Goal: Task Accomplishment & Management: Use online tool/utility

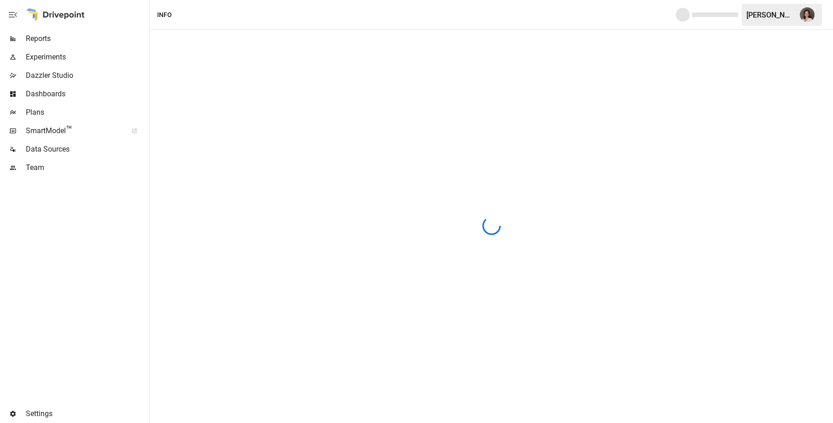
click at [63, 40] on span "Reports" at bounding box center [87, 38] width 122 height 11
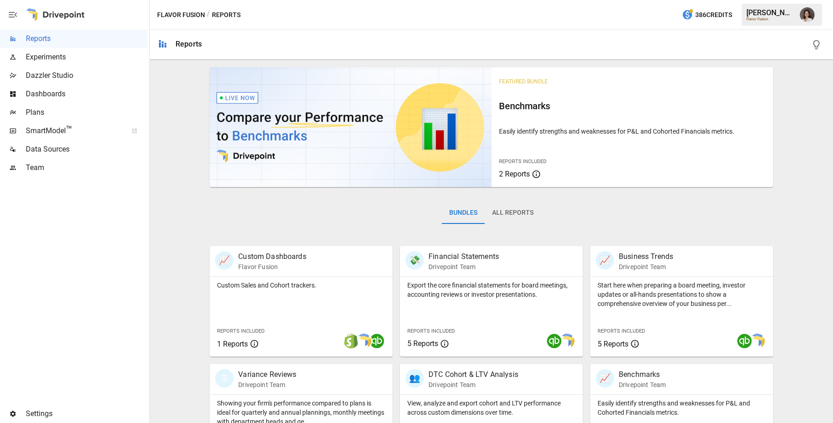
click at [87, 113] on span "Plans" at bounding box center [87, 112] width 122 height 11
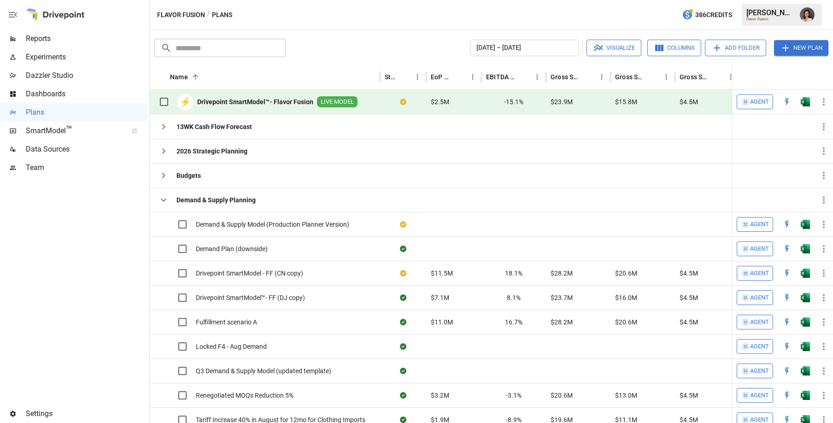
click at [758, 99] on span "Agent" at bounding box center [759, 102] width 19 height 11
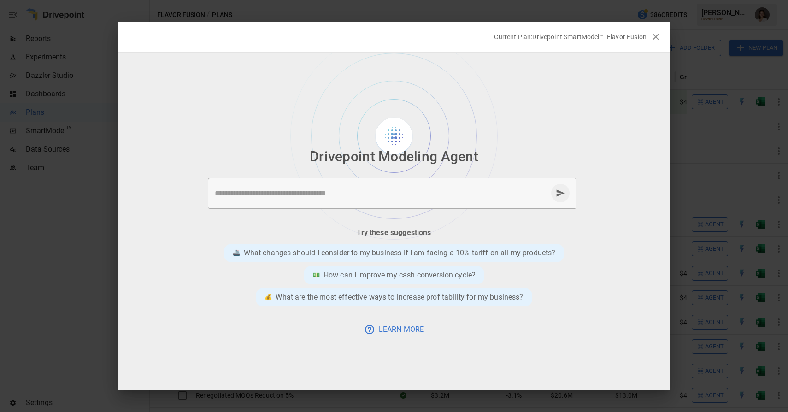
click at [355, 183] on div "* ​" at bounding box center [392, 193] width 369 height 31
click at [251, 165] on li "Drivepoint Modeling Agent" at bounding box center [394, 156] width 553 height 28
click at [657, 36] on icon "button" at bounding box center [655, 36] width 11 height 11
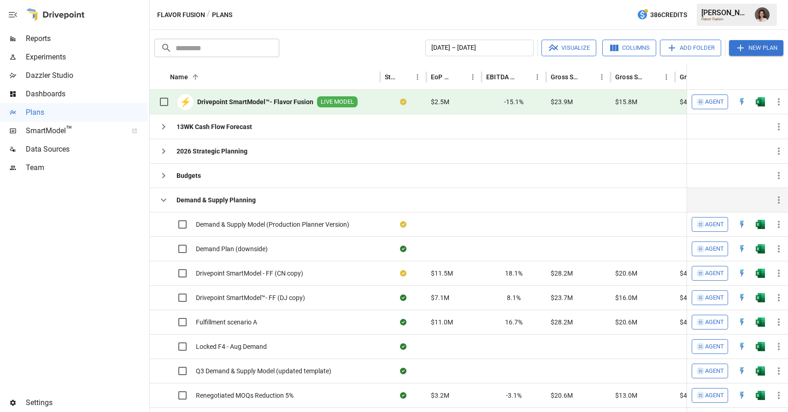
click at [164, 202] on icon "button" at bounding box center [163, 200] width 11 height 11
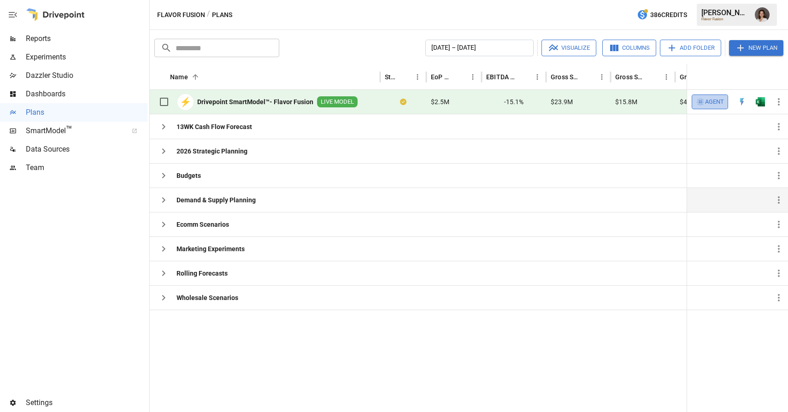
click at [708, 101] on span "Agent" at bounding box center [714, 102] width 19 height 11
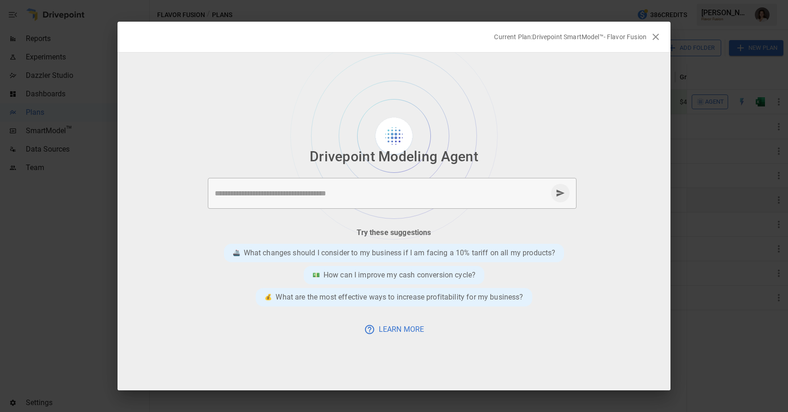
click at [654, 36] on icon "button" at bounding box center [655, 36] width 11 height 11
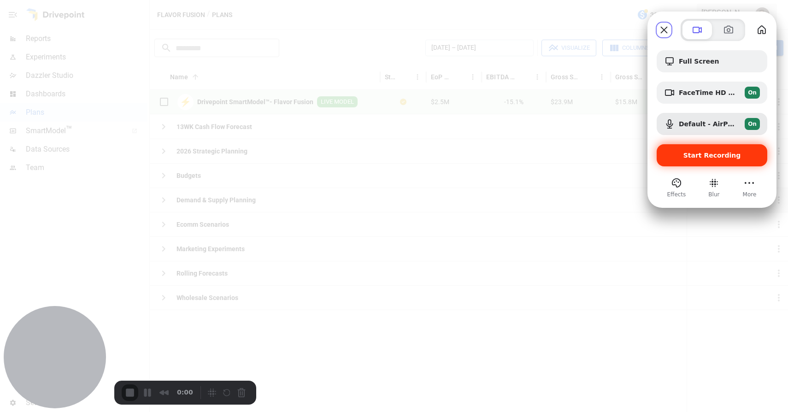
click at [720, 157] on span "Start Recording" at bounding box center [713, 155] width 58 height 7
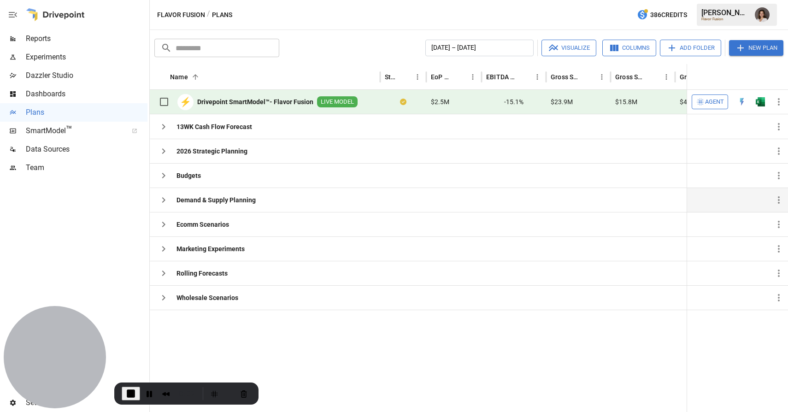
click at [705, 105] on icon "button" at bounding box center [700, 101] width 9 height 9
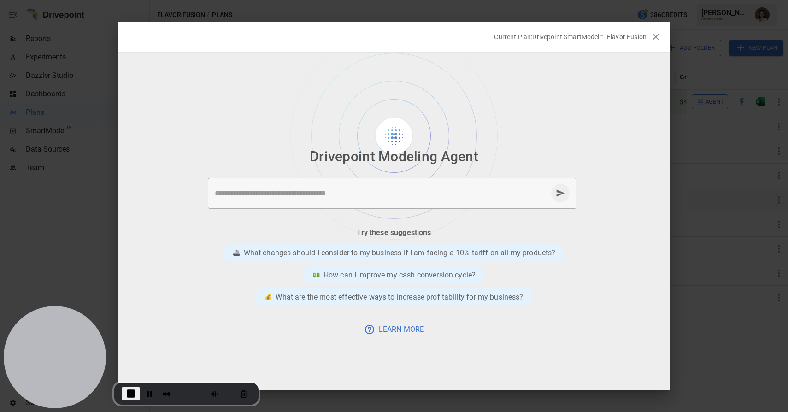
click at [334, 190] on textarea at bounding box center [381, 193] width 333 height 11
type textarea "*"
type textarea "**********"
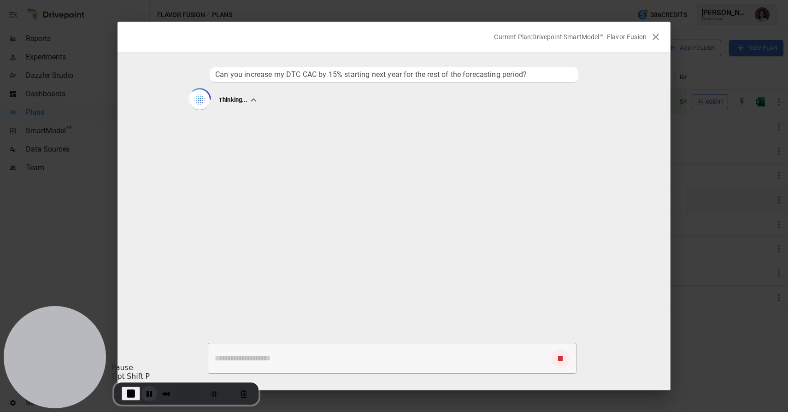
click at [148, 395] on button "Pause Recording" at bounding box center [149, 393] width 15 height 15
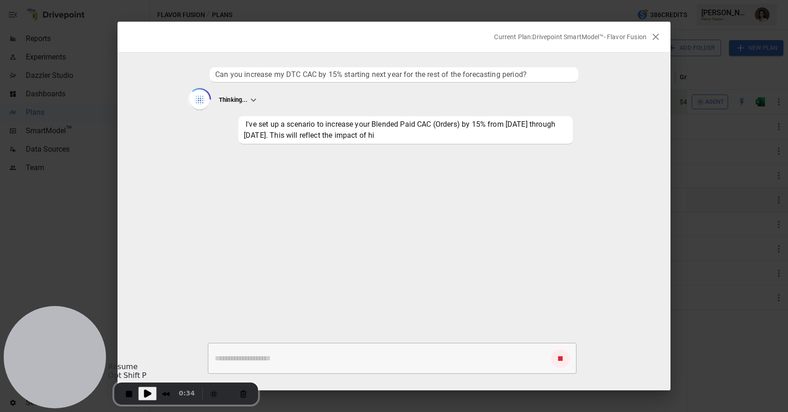
click at [148, 395] on span "Play Recording" at bounding box center [147, 393] width 11 height 11
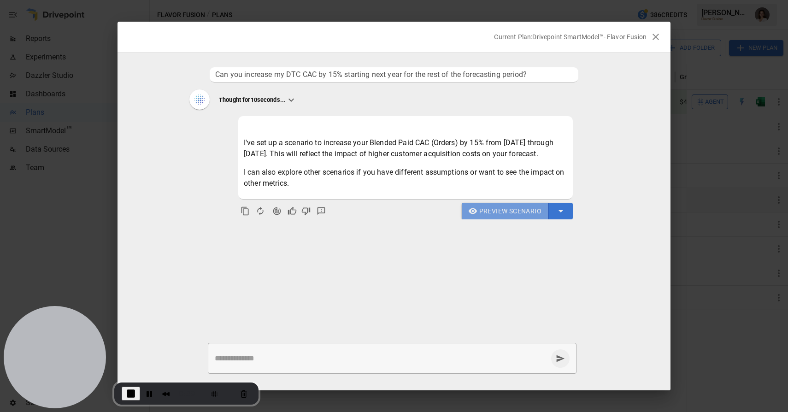
click at [494, 217] on span "Preview Scenario" at bounding box center [510, 212] width 62 height 12
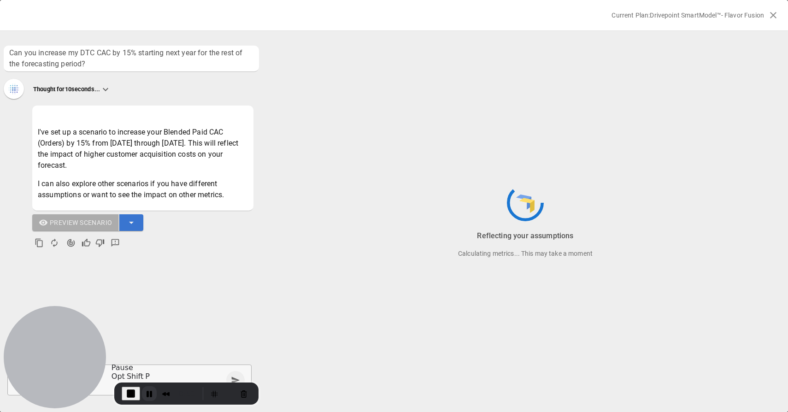
click at [148, 393] on button "Pause Recording" at bounding box center [149, 393] width 15 height 15
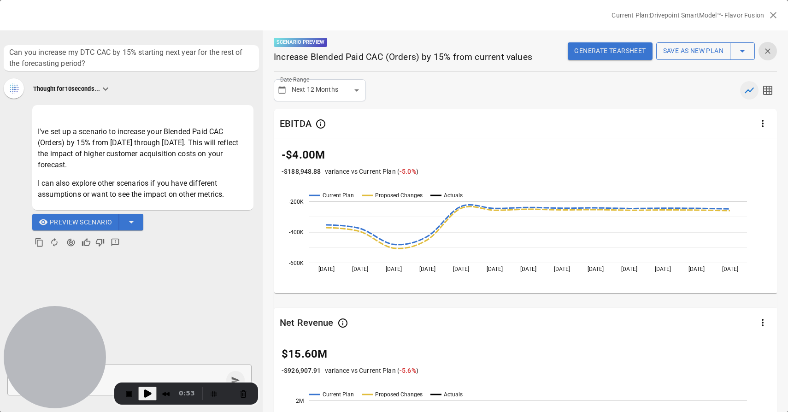
click at [147, 391] on span "Play Recording" at bounding box center [147, 393] width 11 height 11
drag, startPoint x: 283, startPoint y: 156, endPoint x: 332, endPoint y: 156, distance: 49.3
click at [332, 156] on p "-$4.00M" at bounding box center [526, 155] width 489 height 17
click at [333, 154] on p "-$4.00M" at bounding box center [526, 155] width 489 height 17
drag, startPoint x: 111, startPoint y: 145, endPoint x: 143, endPoint y: 143, distance: 31.9
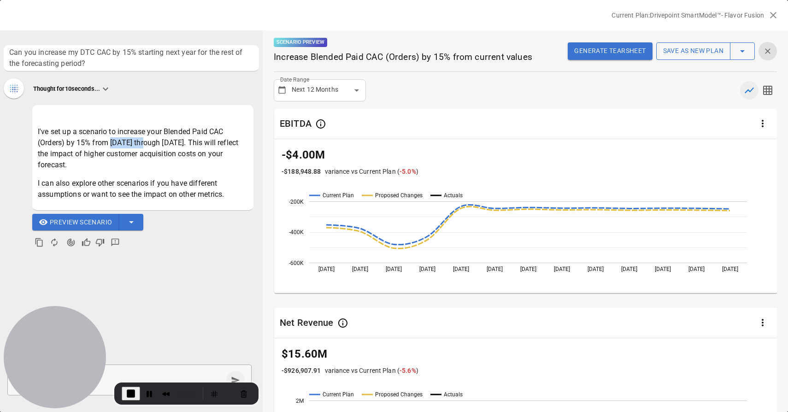
click at [143, 143] on p "I've set up a scenario to increase your Blended Paid CAC (Orders) by 15% from A…" at bounding box center [143, 148] width 210 height 44
drag, startPoint x: 168, startPoint y: 53, endPoint x: 200, endPoint y: 53, distance: 32.3
click at [200, 53] on span "Can you increase my DTC CAC by 15% starting next year for the rest of the forec…" at bounding box center [131, 58] width 244 height 22
click at [773, 89] on icon "button" at bounding box center [767, 90] width 11 height 11
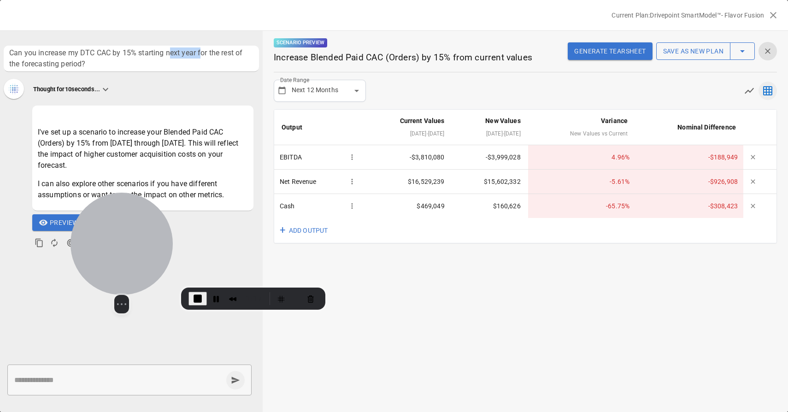
drag, startPoint x: 48, startPoint y: 347, endPoint x: 25, endPoint y: 390, distance: 49.5
click at [114, 252] on div at bounding box center [122, 244] width 102 height 102
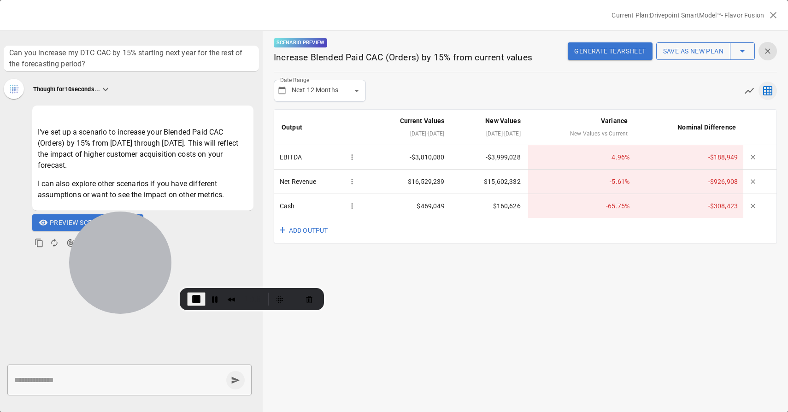
click at [18, 375] on textarea at bounding box center [118, 380] width 208 height 11
type textarea "**********"
drag, startPoint x: 117, startPoint y: 381, endPoint x: 6, endPoint y: 375, distance: 110.3
click at [6, 375] on div "**********" at bounding box center [131, 380] width 263 height 46
click at [765, 51] on icon "button" at bounding box center [767, 51] width 9 height 9
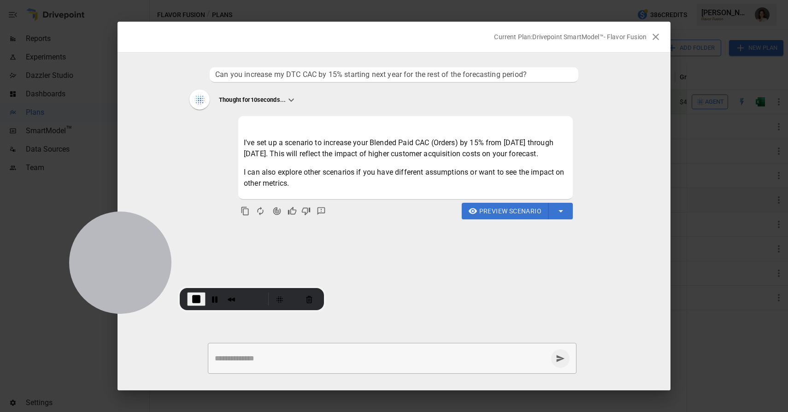
click at [266, 363] on textarea at bounding box center [381, 358] width 333 height 11
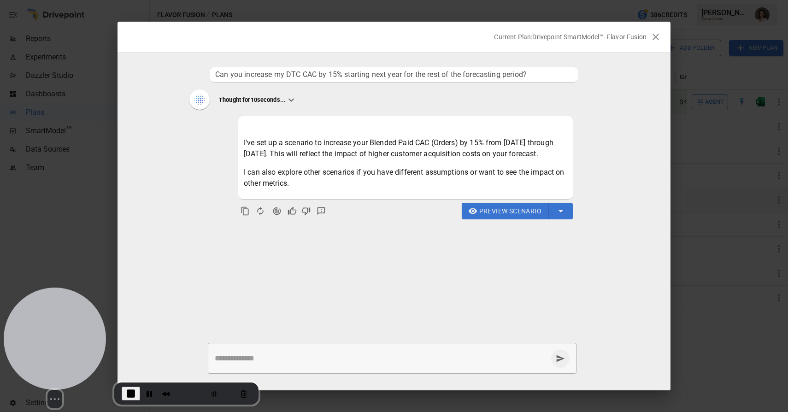
drag, startPoint x: 141, startPoint y: 252, endPoint x: 144, endPoint y: 360, distance: 107.9
click at [65, 357] on div at bounding box center [55, 339] width 102 height 102
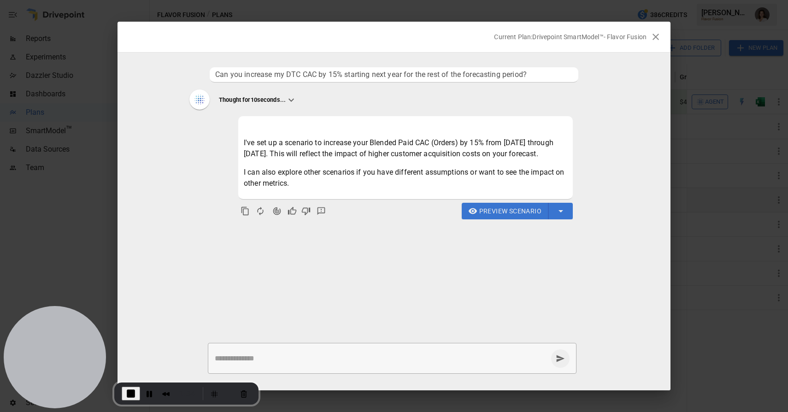
click at [279, 358] on textarea at bounding box center [381, 358] width 333 height 11
type textarea "**********"
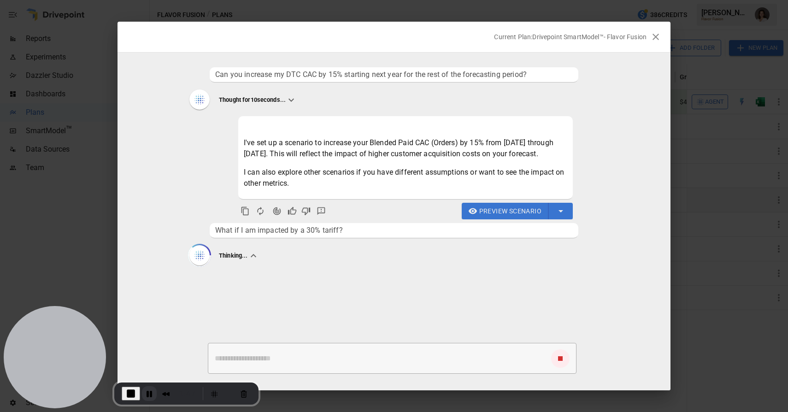
click at [146, 396] on button "Pause Recording" at bounding box center [149, 393] width 15 height 15
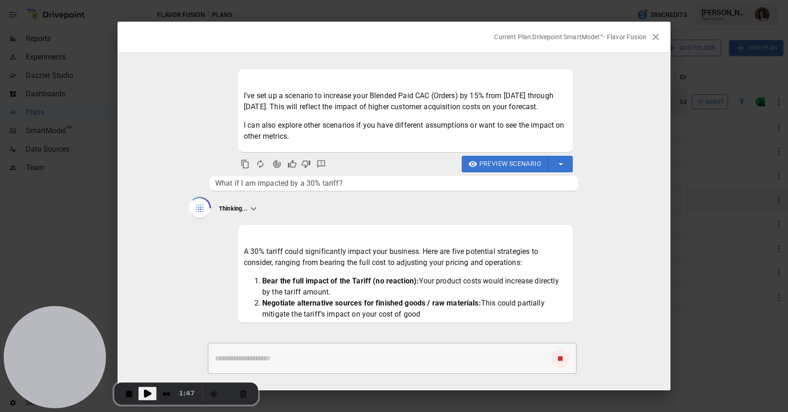
scroll to position [69, 0]
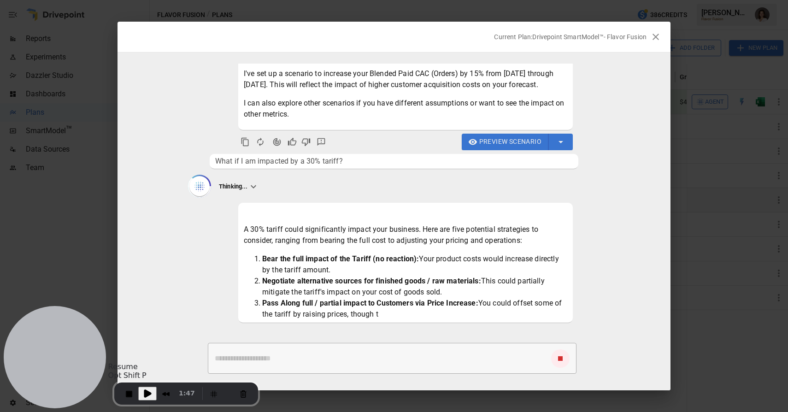
click at [147, 389] on span "Play Recording" at bounding box center [147, 393] width 11 height 11
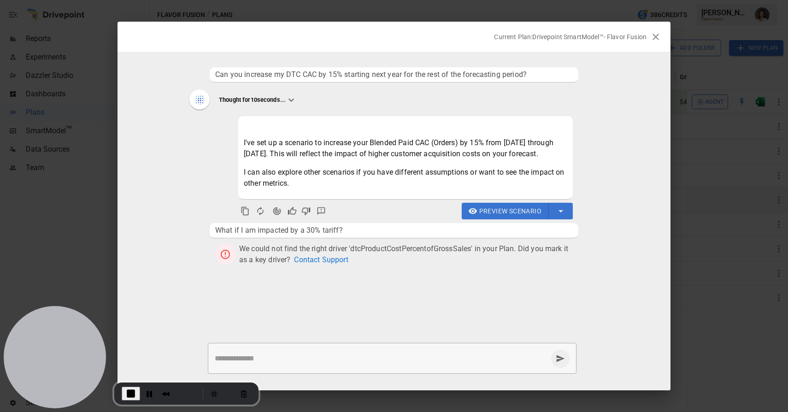
scroll to position [0, 0]
drag, startPoint x: 243, startPoint y: 261, endPoint x: 480, endPoint y: 258, distance: 237.0
click at [480, 258] on span "We could not find the right driver 'dtcProductCostPercentofGrossSales' in your …" at bounding box center [404, 254] width 331 height 20
click at [522, 260] on span "We could not find the right driver 'dtcProductCostPercentofGrossSales' in your …" at bounding box center [404, 254] width 331 height 20
click at [286, 355] on textarea at bounding box center [381, 358] width 333 height 11
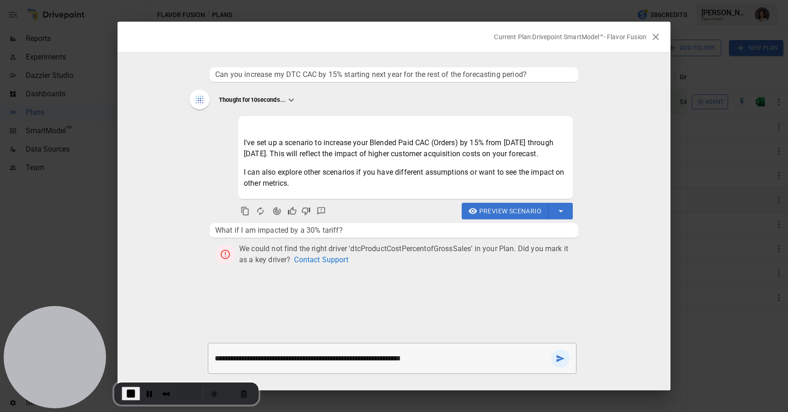
type textarea "**********"
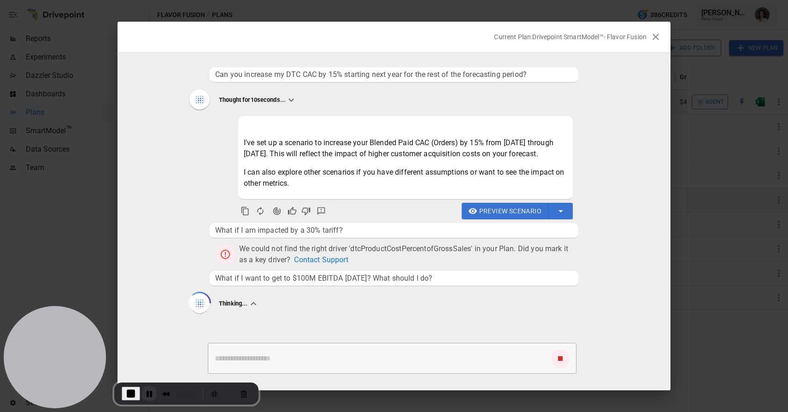
click at [150, 396] on button "Pause Recording" at bounding box center [149, 393] width 15 height 15
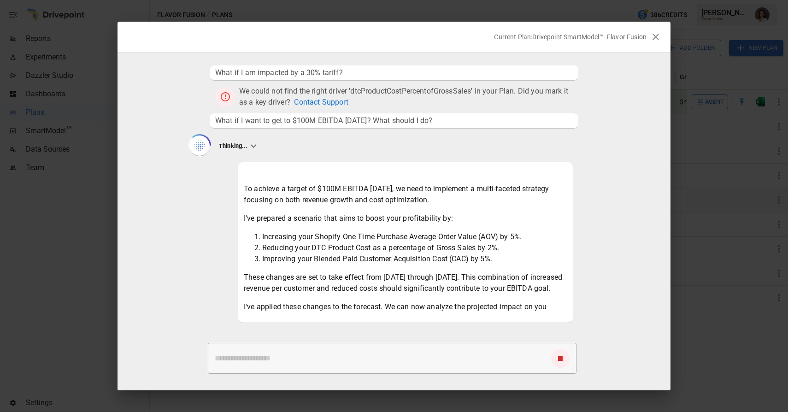
scroll to position [190, 0]
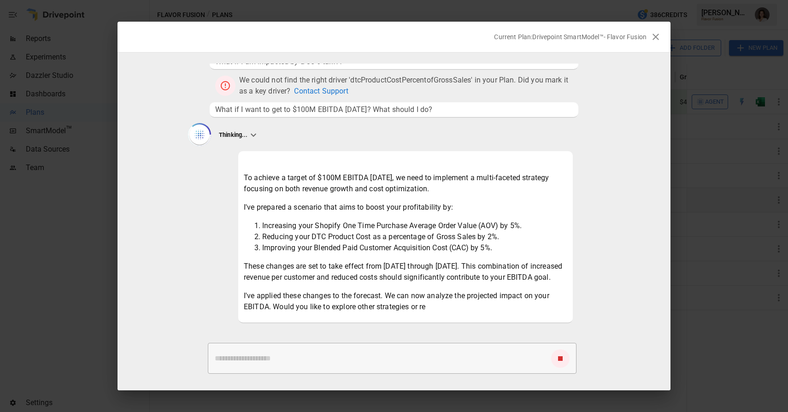
click at [334, 151] on div "To achieve a target of $100M EBITDA in 5 years, we need to implement a multi-fa…" at bounding box center [405, 236] width 335 height 171
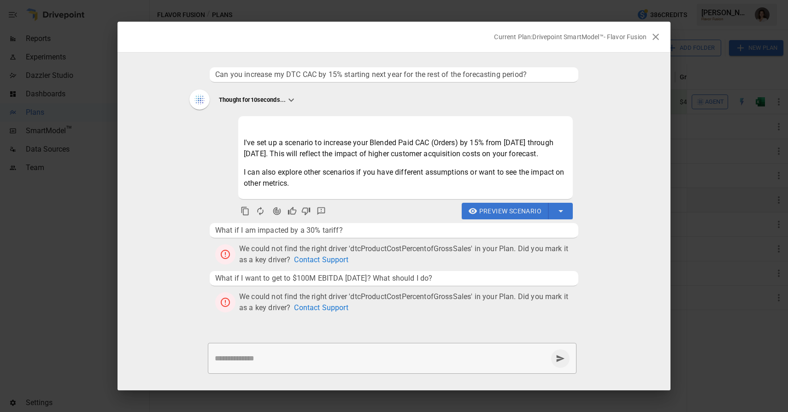
scroll to position [2, 0]
click at [272, 356] on textarea at bounding box center [381, 358] width 333 height 11
type textarea "**********"
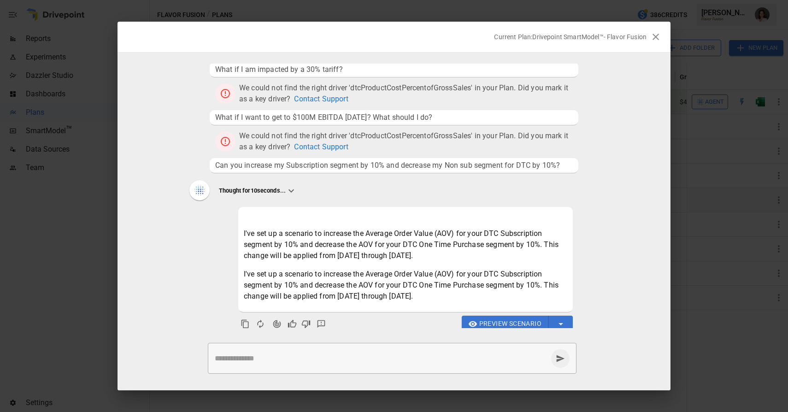
scroll to position [179, 0]
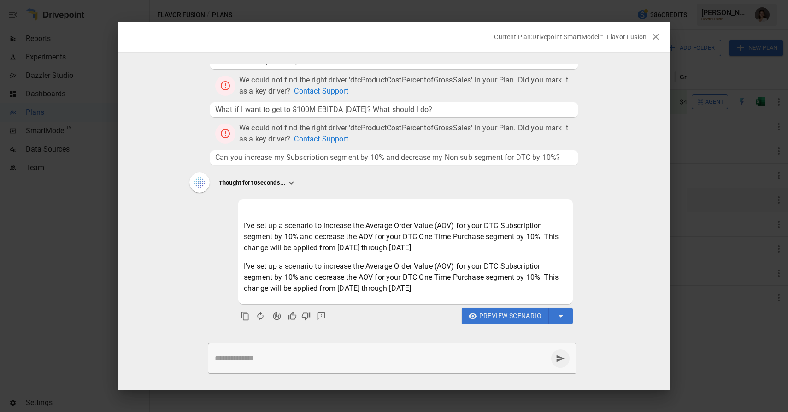
click at [444, 175] on div "Thought for 10 seconds..." at bounding box center [393, 182] width 409 height 21
click at [658, 37] on icon "button" at bounding box center [655, 36] width 11 height 11
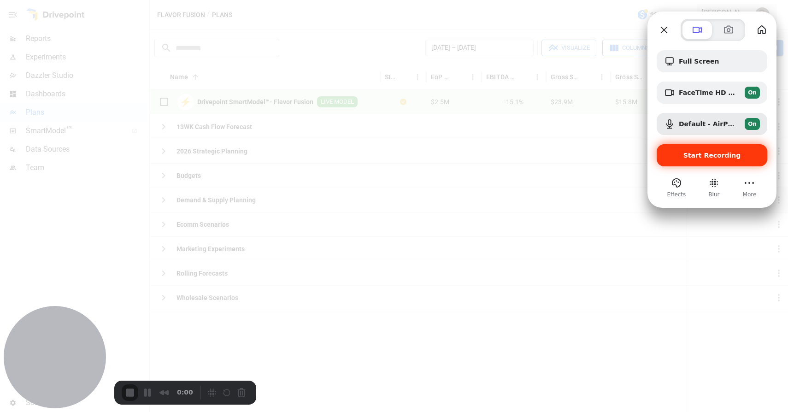
click at [697, 160] on div "Start Recording" at bounding box center [712, 155] width 111 height 22
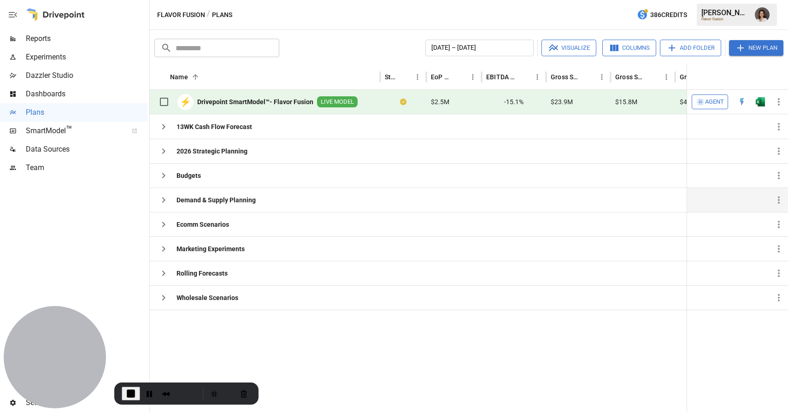
click at [710, 100] on span "Agent" at bounding box center [714, 102] width 19 height 11
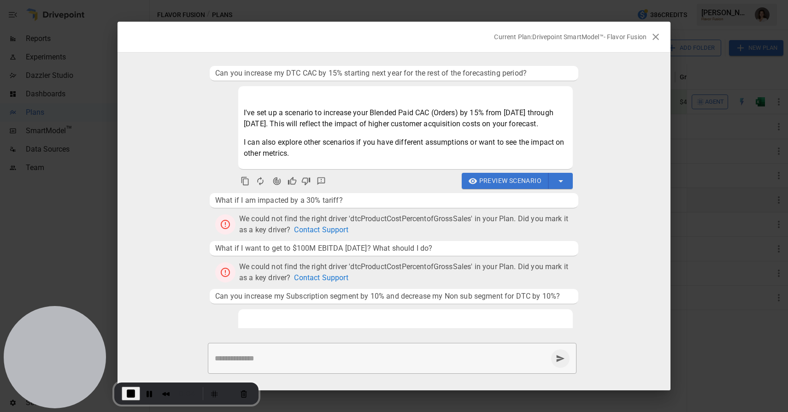
scroll to position [0, 0]
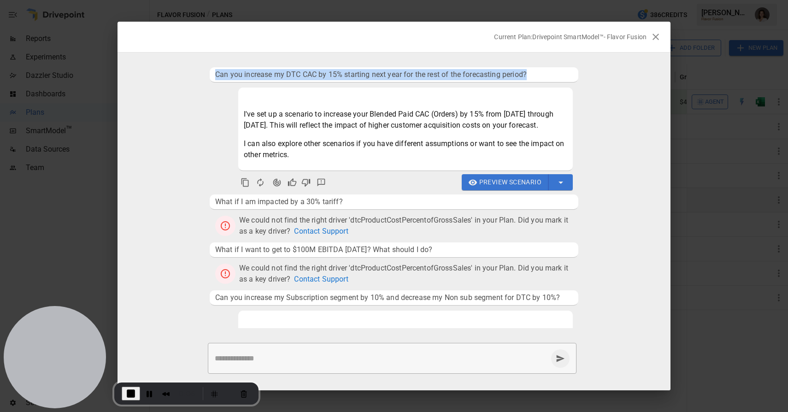
drag, startPoint x: 216, startPoint y: 75, endPoint x: 531, endPoint y: 72, distance: 314.8
click at [531, 72] on span "Can you increase my DTC CAC by 15% starting next year for the rest of the forec…" at bounding box center [394, 74] width 358 height 11
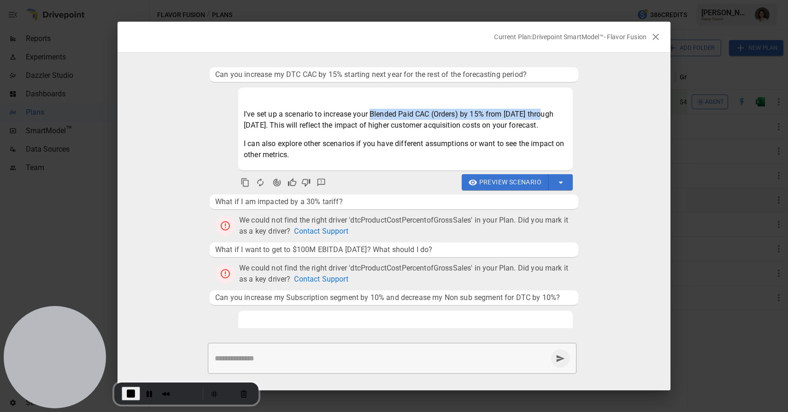
drag, startPoint x: 372, startPoint y: 113, endPoint x: 478, endPoint y: 216, distance: 147.7
click at [544, 118] on p "I've set up a scenario to increase your Blended Paid CAC (Orders) by 15% from A…" at bounding box center [406, 120] width 324 height 22
click at [488, 188] on span "Preview Scenario" at bounding box center [510, 183] width 62 height 12
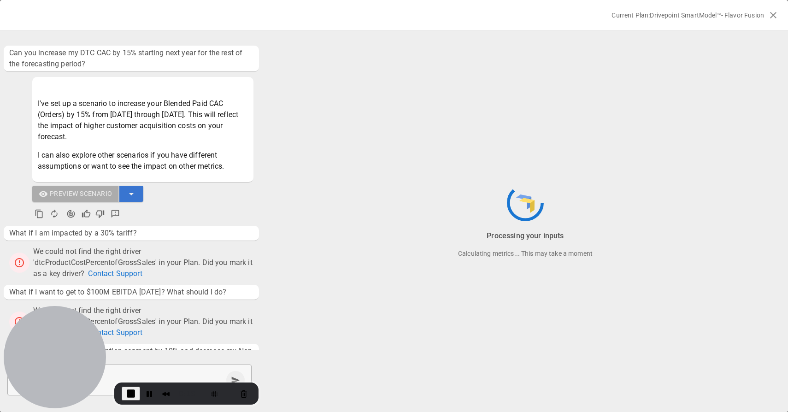
click at [197, 142] on div "I've set up a scenario to increase your Blended Paid CAC (Orders) by 15% from A…" at bounding box center [143, 135] width 210 height 74
click at [59, 232] on span "What if I am impacted by a 30% tariff?" at bounding box center [131, 233] width 244 height 11
click at [78, 288] on span "What if I want to get to $100M EBITDA in 5 years? What should I do?" at bounding box center [131, 292] width 244 height 11
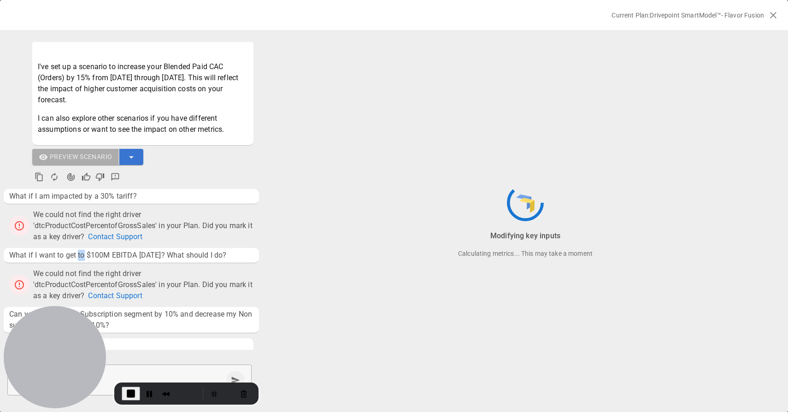
scroll to position [41, 0]
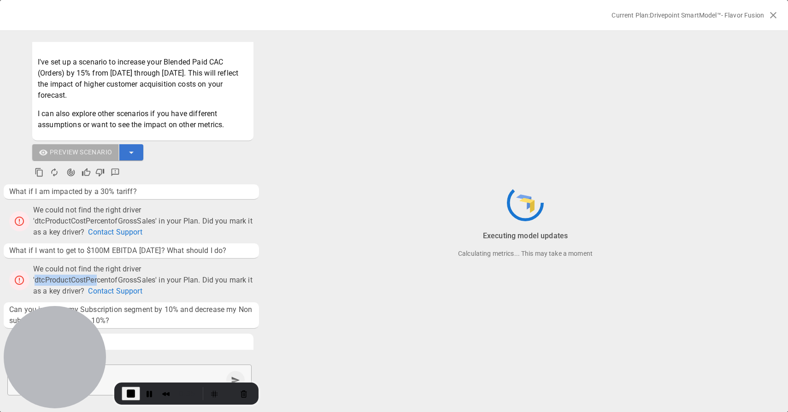
drag, startPoint x: 36, startPoint y: 279, endPoint x: 98, endPoint y: 281, distance: 61.8
click at [97, 281] on span "We could not find the right driver 'dtcProductCostPercentofGrossSales' in your …" at bounding box center [143, 280] width 221 height 31
click at [112, 280] on span "We could not find the right driver 'dtcProductCostPercentofGrossSales' in your …" at bounding box center [143, 280] width 221 height 31
drag, startPoint x: 155, startPoint y: 279, endPoint x: 120, endPoint y: 277, distance: 35.1
click at [122, 278] on span "We could not find the right driver 'dtcProductCostPercentofGrossSales' in your …" at bounding box center [143, 280] width 221 height 31
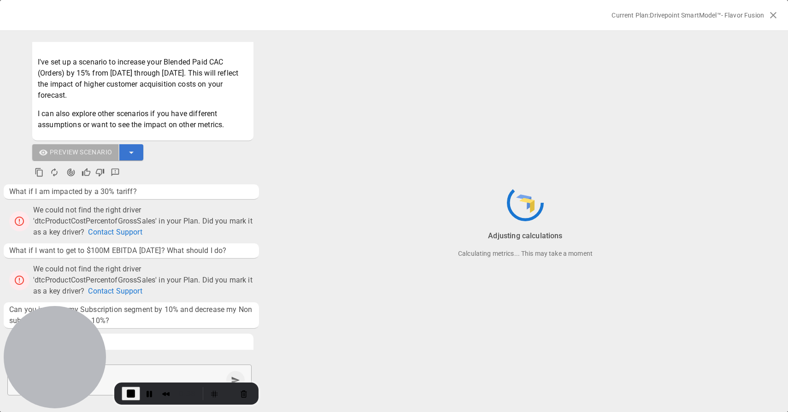
click at [127, 270] on span "We could not find the right driver 'dtcProductCostPercentofGrossSales' in your …" at bounding box center [143, 280] width 221 height 31
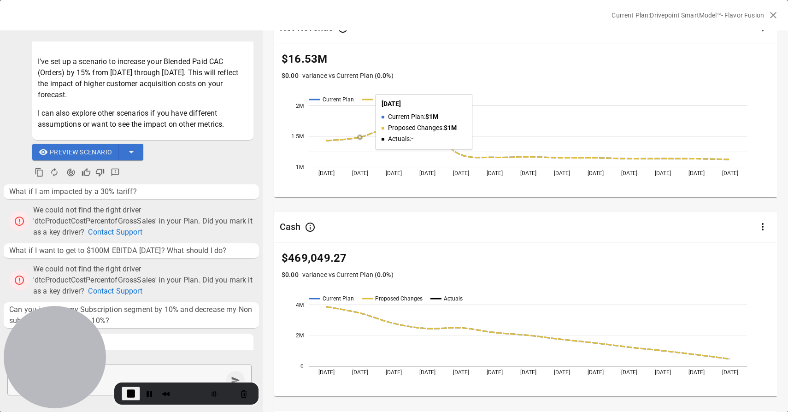
scroll to position [0, 0]
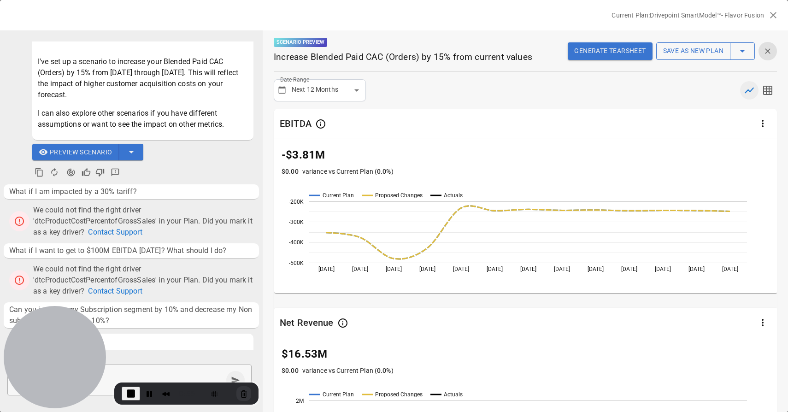
click at [236, 392] on button "Cancel Recording" at bounding box center [243, 393] width 15 height 15
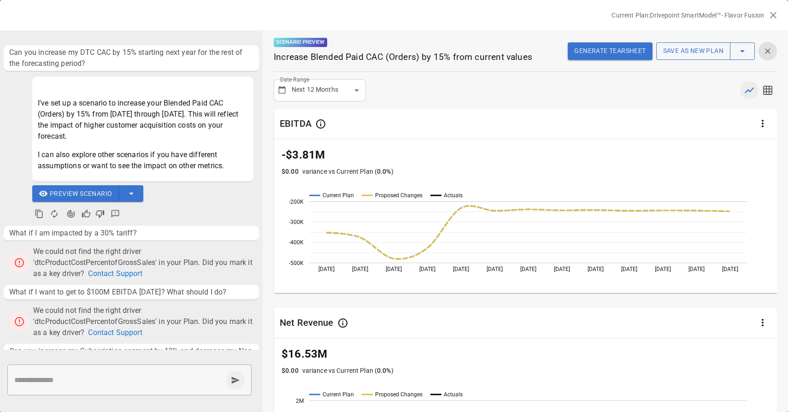
scroll to position [219, 0]
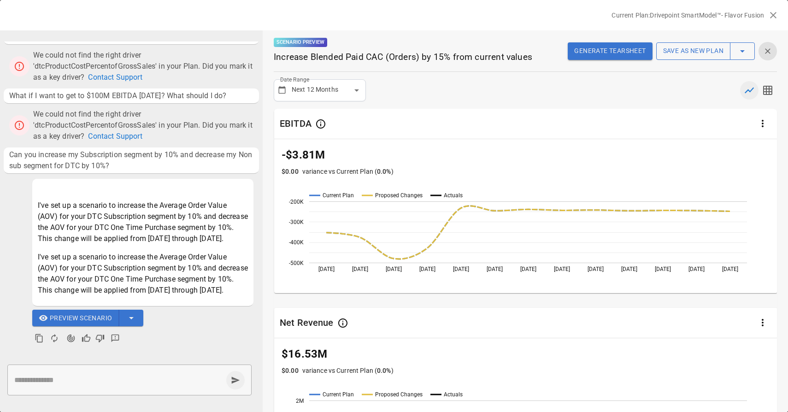
click at [100, 380] on textarea at bounding box center [118, 380] width 208 height 11
type textarea "**********"
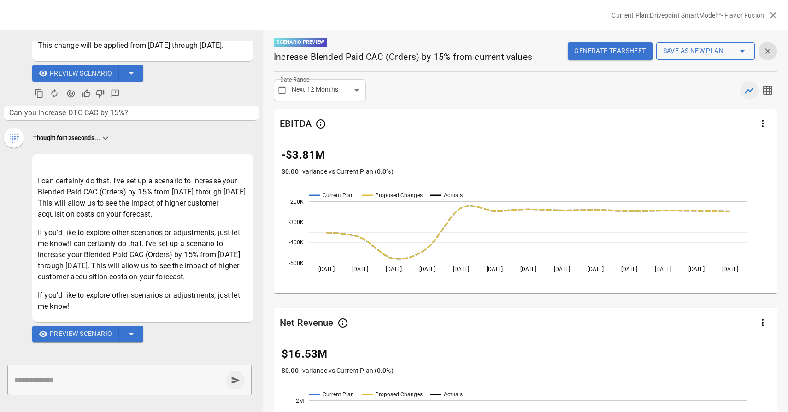
scroll to position [479, 0]
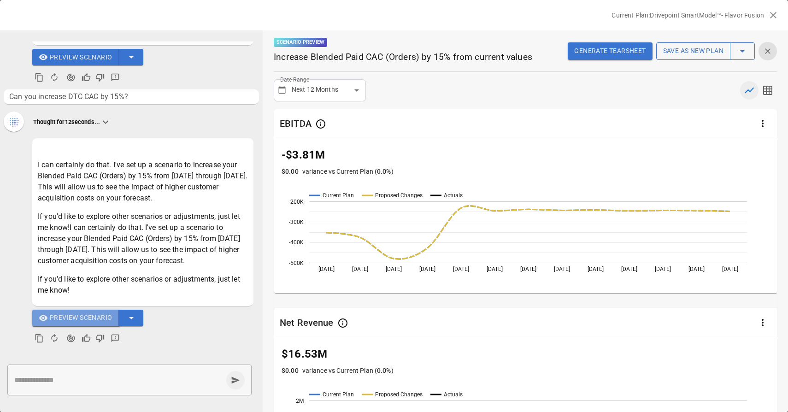
click at [87, 320] on span "Preview Scenario" at bounding box center [81, 318] width 62 height 12
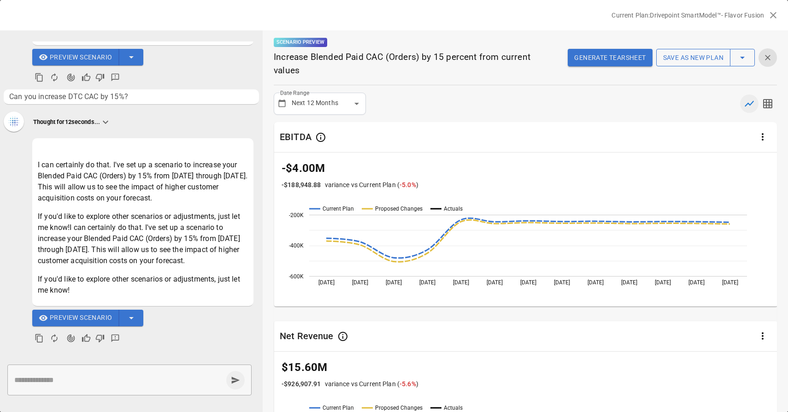
click at [770, 54] on icon "button" at bounding box center [767, 57] width 9 height 9
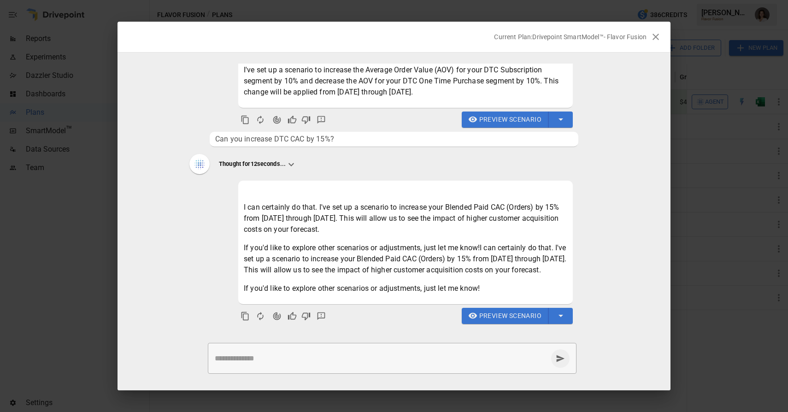
scroll to position [330, 0]
click at [655, 39] on icon "button" at bounding box center [655, 36] width 11 height 11
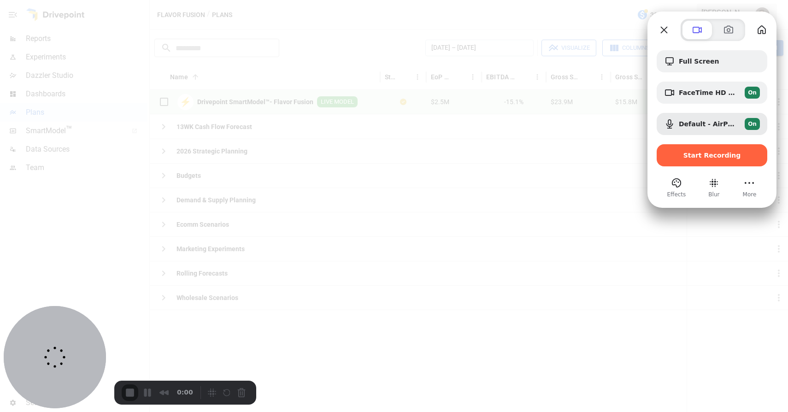
click at [703, 158] on span "Start Recording" at bounding box center [713, 155] width 58 height 7
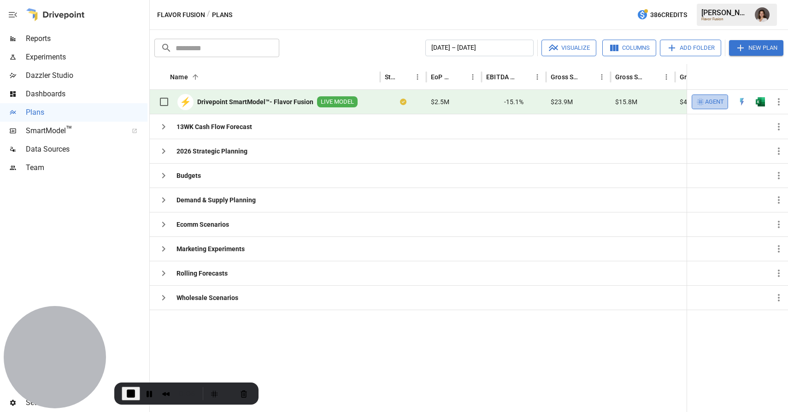
click at [707, 100] on span "Agent" at bounding box center [714, 102] width 19 height 11
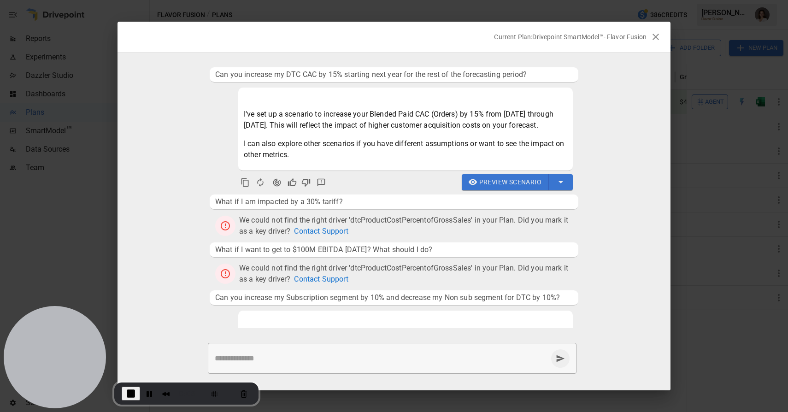
scroll to position [301, 0]
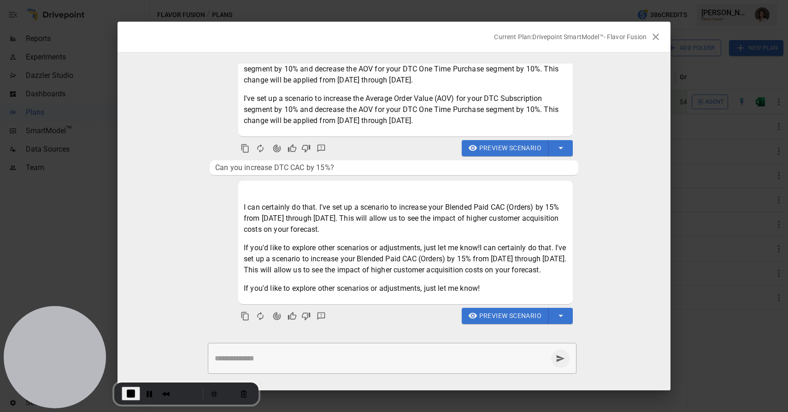
click at [474, 282] on div "I can certainly do that. I've set up a scenario to increase your Blended Paid C…" at bounding box center [406, 248] width 324 height 92
click at [496, 320] on span "Preview Scenario" at bounding box center [510, 316] width 62 height 12
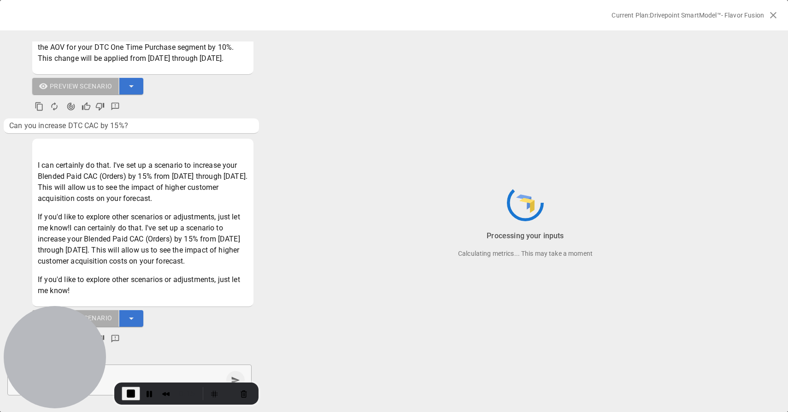
scroll to position [451, 0]
click at [31, 126] on span "Can you increase DTC CAC by 15%?" at bounding box center [131, 125] width 244 height 11
click at [31, 125] on span "Can you increase DTC CAC by 15%?" at bounding box center [131, 125] width 244 height 11
click at [159, 124] on span "Can you increase DTC CAC by 15%?" at bounding box center [131, 125] width 244 height 11
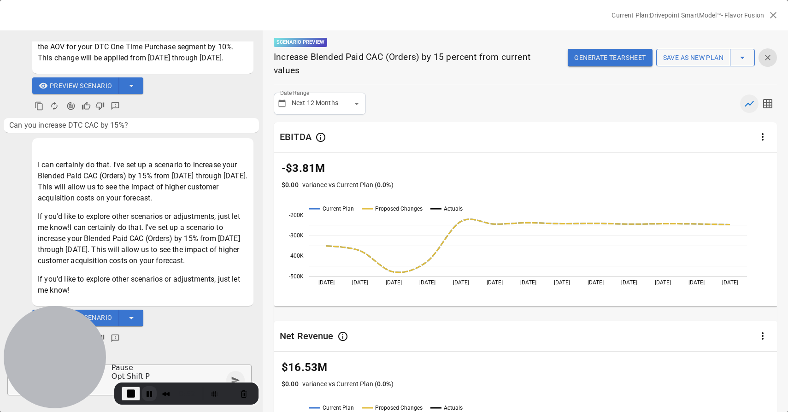
click at [145, 394] on button "Pause Recording" at bounding box center [149, 393] width 15 height 15
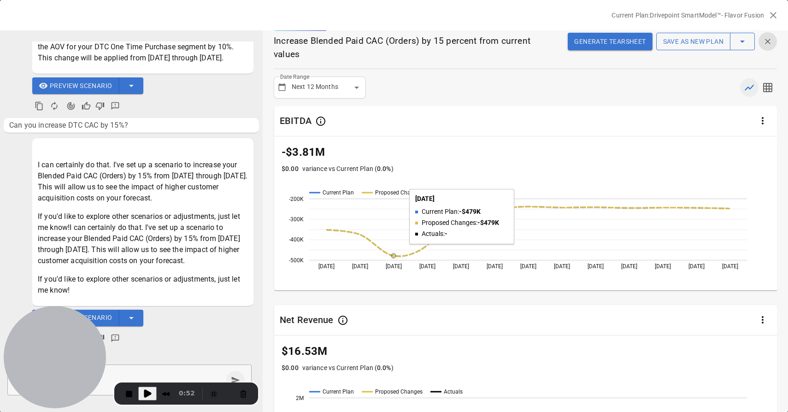
scroll to position [0, 0]
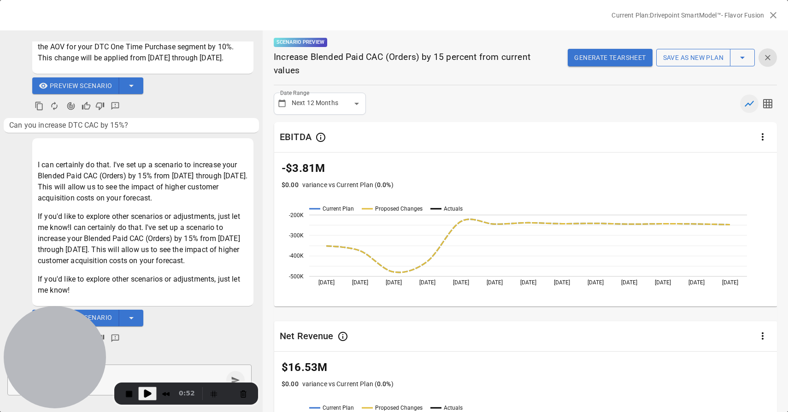
click at [308, 0] on body "Reports Experiments Dazzler Studio Dashboards Plans SmartModel ™ Data Sources T…" at bounding box center [394, 0] width 788 height 0
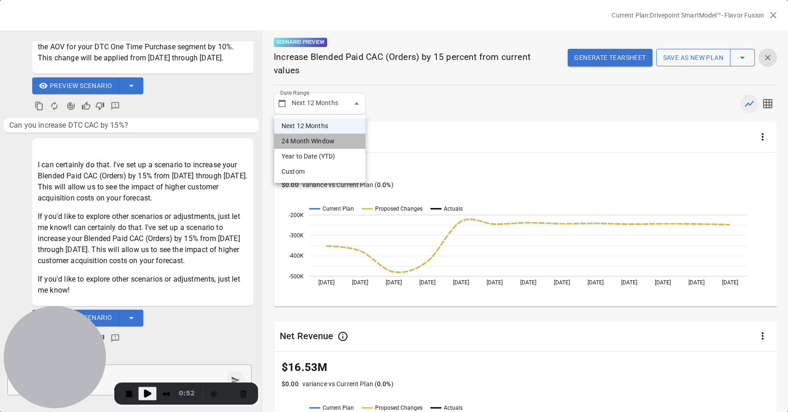
click at [319, 140] on li "24 Month Window" at bounding box center [319, 141] width 91 height 15
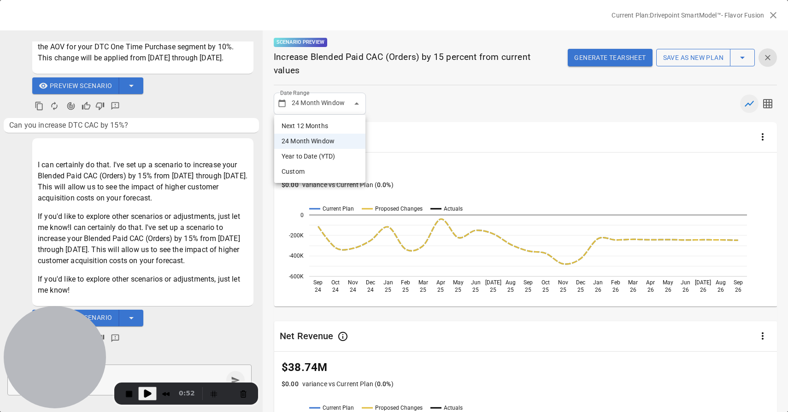
click at [320, 0] on body "Reports Experiments Dazzler Studio Dashboards Plans SmartModel ™ Data Sources T…" at bounding box center [394, 0] width 788 height 0
click at [319, 127] on li "Next 12 Months" at bounding box center [319, 125] width 91 height 15
type input "**********"
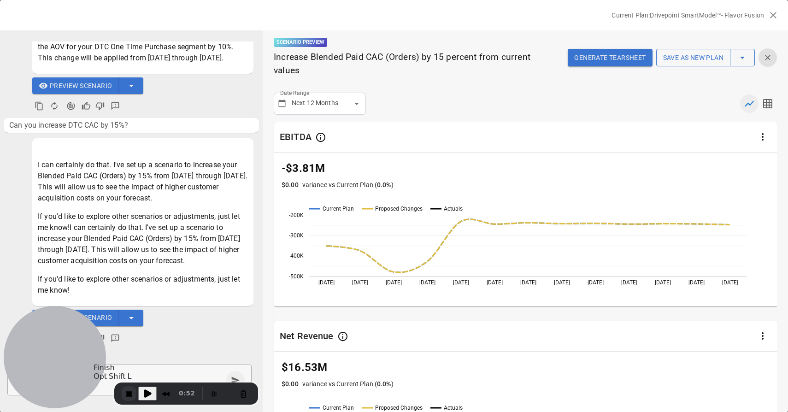
click at [128, 390] on button "End Recording" at bounding box center [129, 393] width 15 height 15
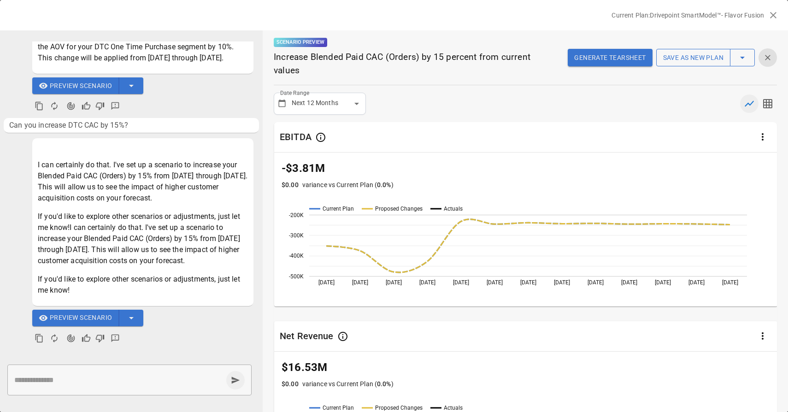
click at [775, 11] on icon "button" at bounding box center [773, 15] width 11 height 11
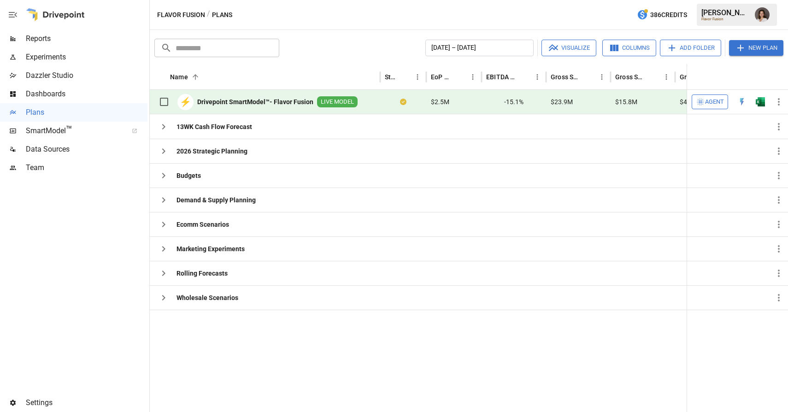
scroll to position [301, 0]
click at [627, 42] on button "Columns" at bounding box center [629, 48] width 54 height 17
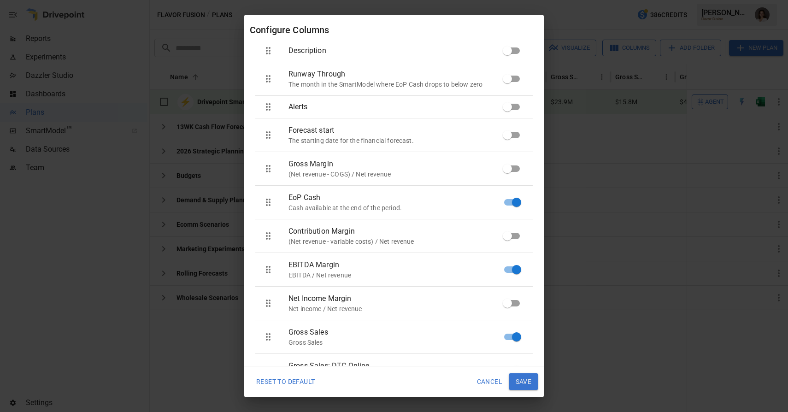
scroll to position [50, 0]
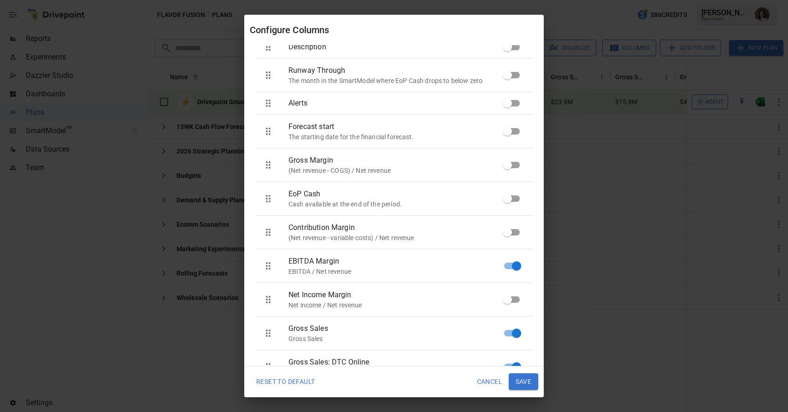
click at [526, 383] on button "Save" at bounding box center [524, 381] width 30 height 17
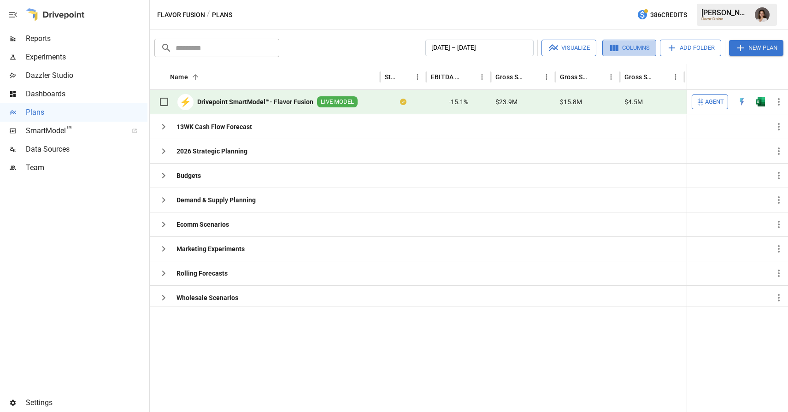
click at [622, 43] on button "Columns" at bounding box center [629, 48] width 54 height 17
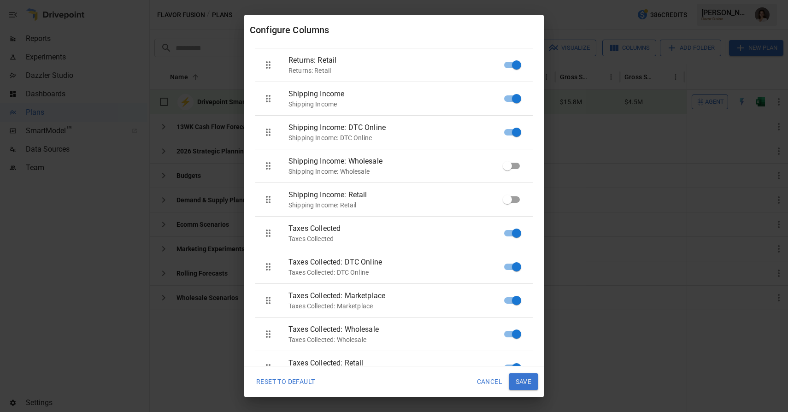
scroll to position [587, 0]
click at [524, 380] on button "Save" at bounding box center [524, 381] width 30 height 17
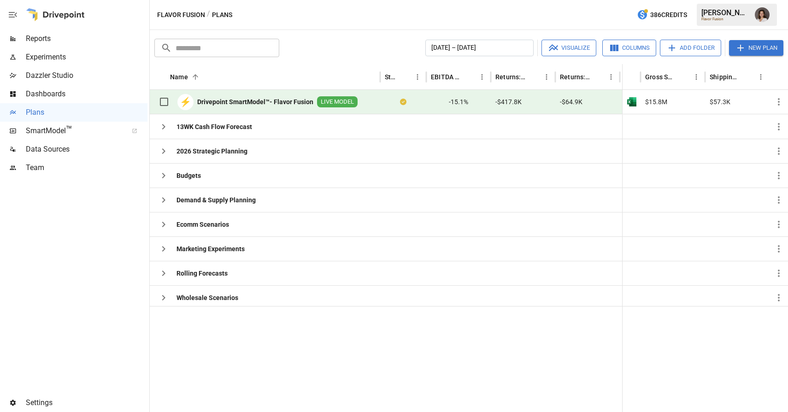
click at [612, 49] on icon "button" at bounding box center [614, 48] width 8 height 6
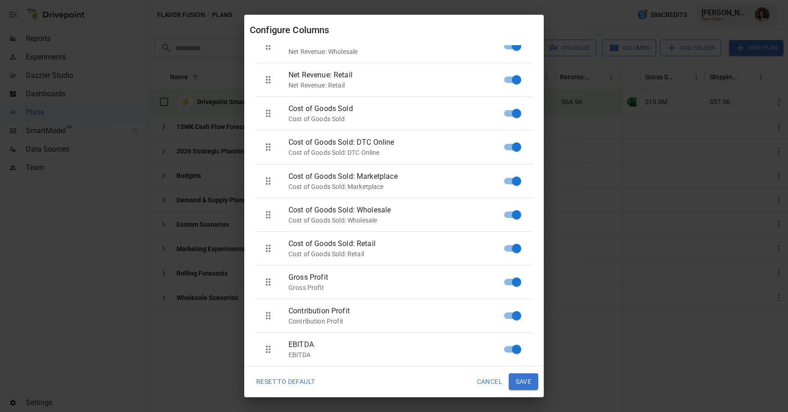
scroll to position [1292, 0]
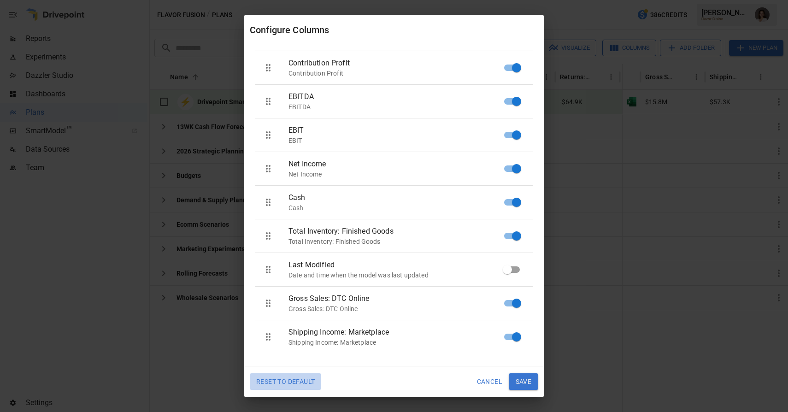
click at [298, 382] on button "Reset To Default" at bounding box center [285, 381] width 71 height 17
click at [292, 379] on button "Reset To Default" at bounding box center [285, 381] width 71 height 17
click at [295, 375] on button "Reset To Default" at bounding box center [285, 381] width 71 height 17
click at [300, 381] on button "Reset To Default" at bounding box center [285, 381] width 71 height 17
click at [514, 124] on li "EBIT EBIT" at bounding box center [393, 134] width 277 height 33
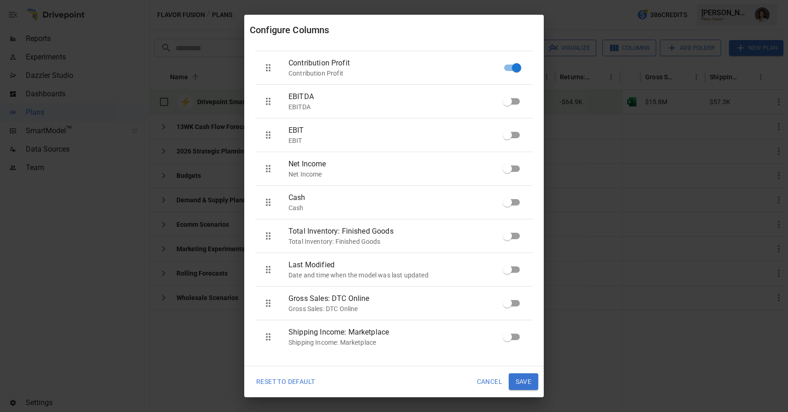
click at [528, 378] on button "Save" at bounding box center [524, 381] width 30 height 17
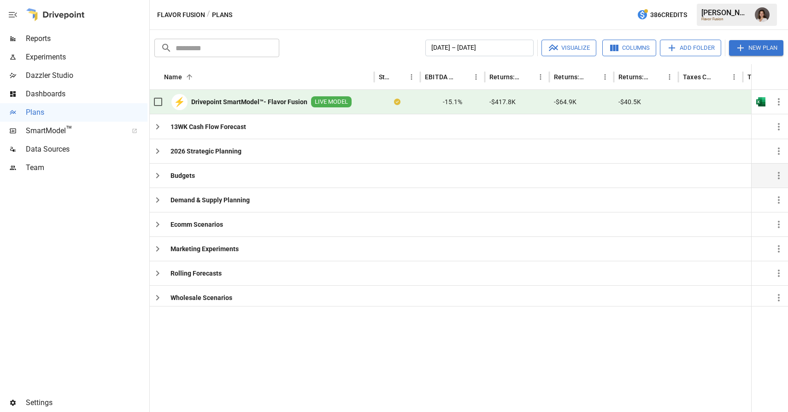
scroll to position [0, 0]
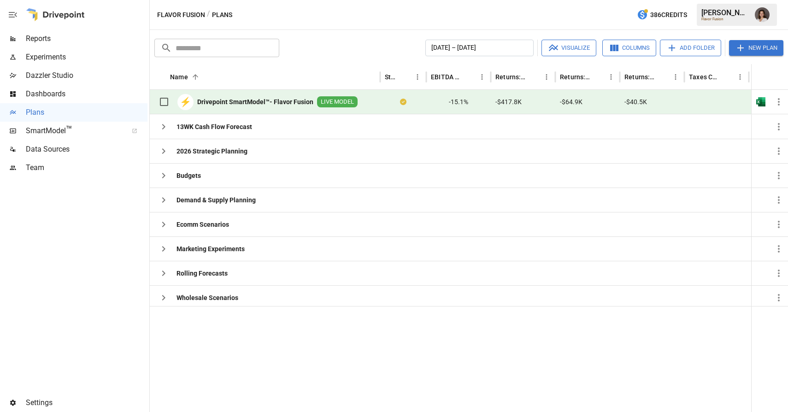
click at [633, 51] on button "Columns" at bounding box center [629, 48] width 54 height 17
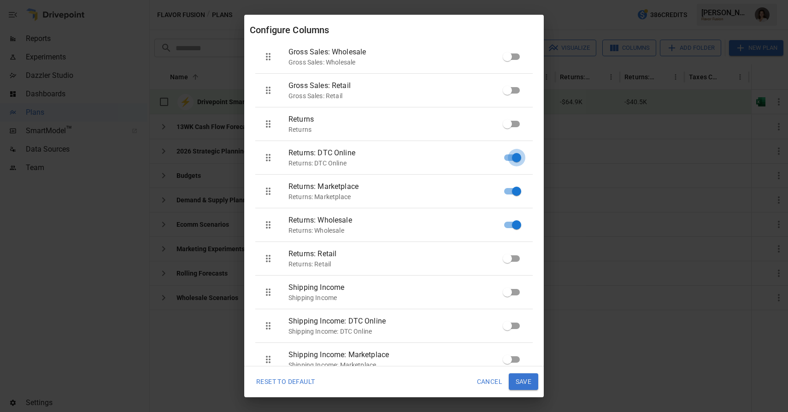
scroll to position [427, 0]
click at [519, 384] on button "Save" at bounding box center [524, 381] width 30 height 17
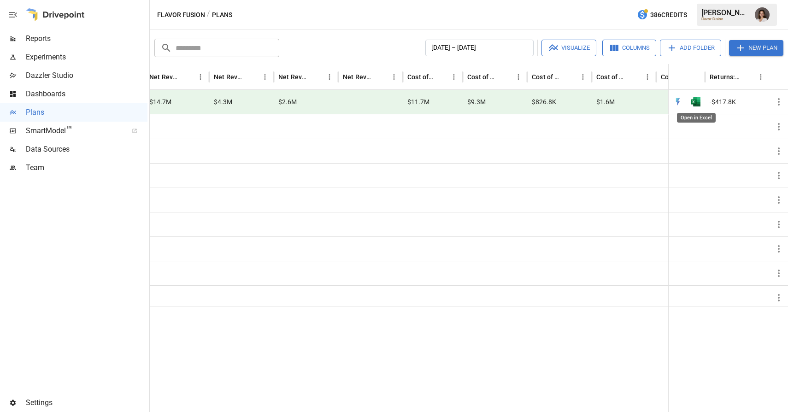
scroll to position [0, 0]
